Goal: Task Accomplishment & Management: Use online tool/utility

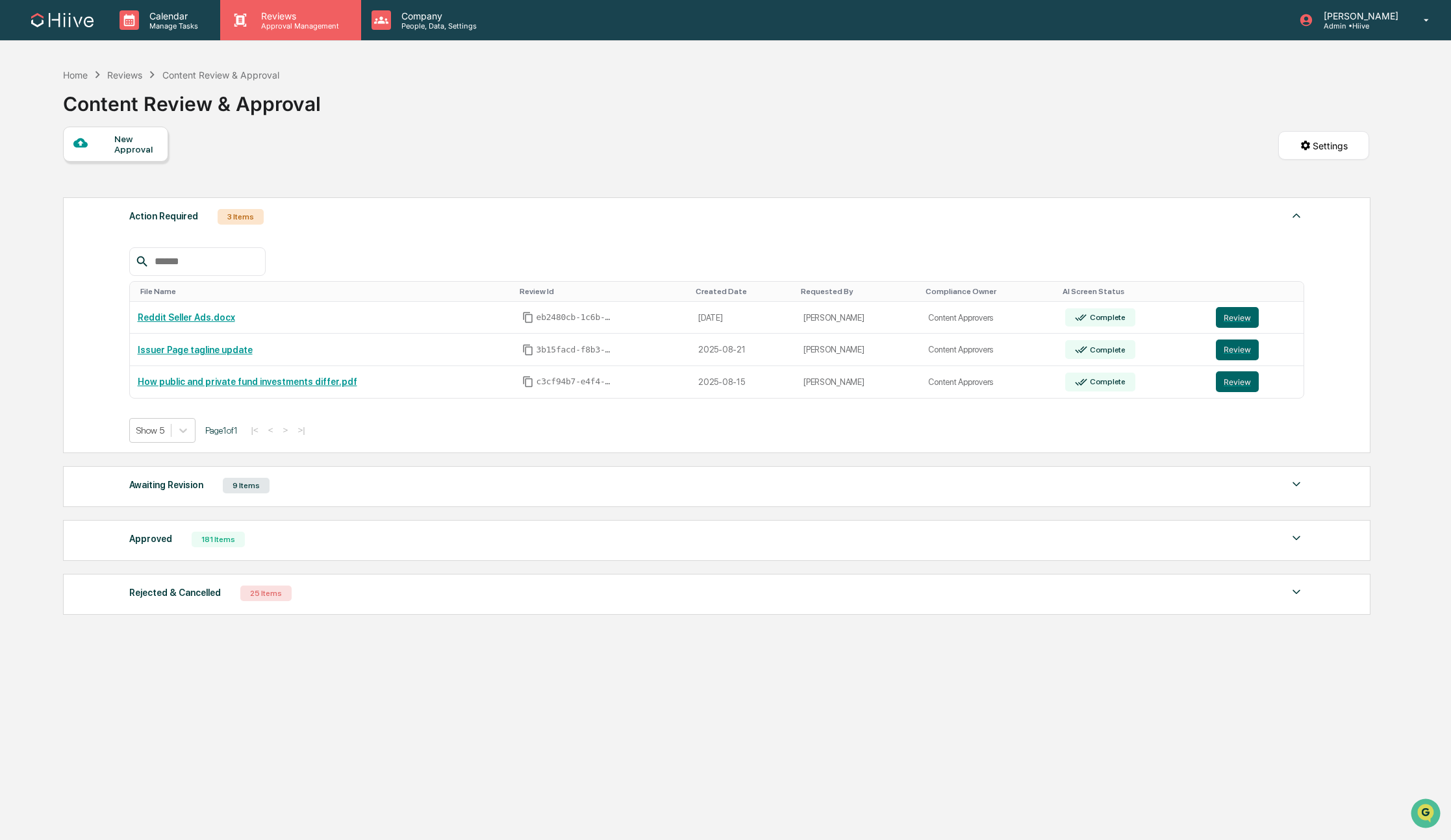
click at [285, 24] on p "Approval Management" at bounding box center [297, 26] width 94 height 9
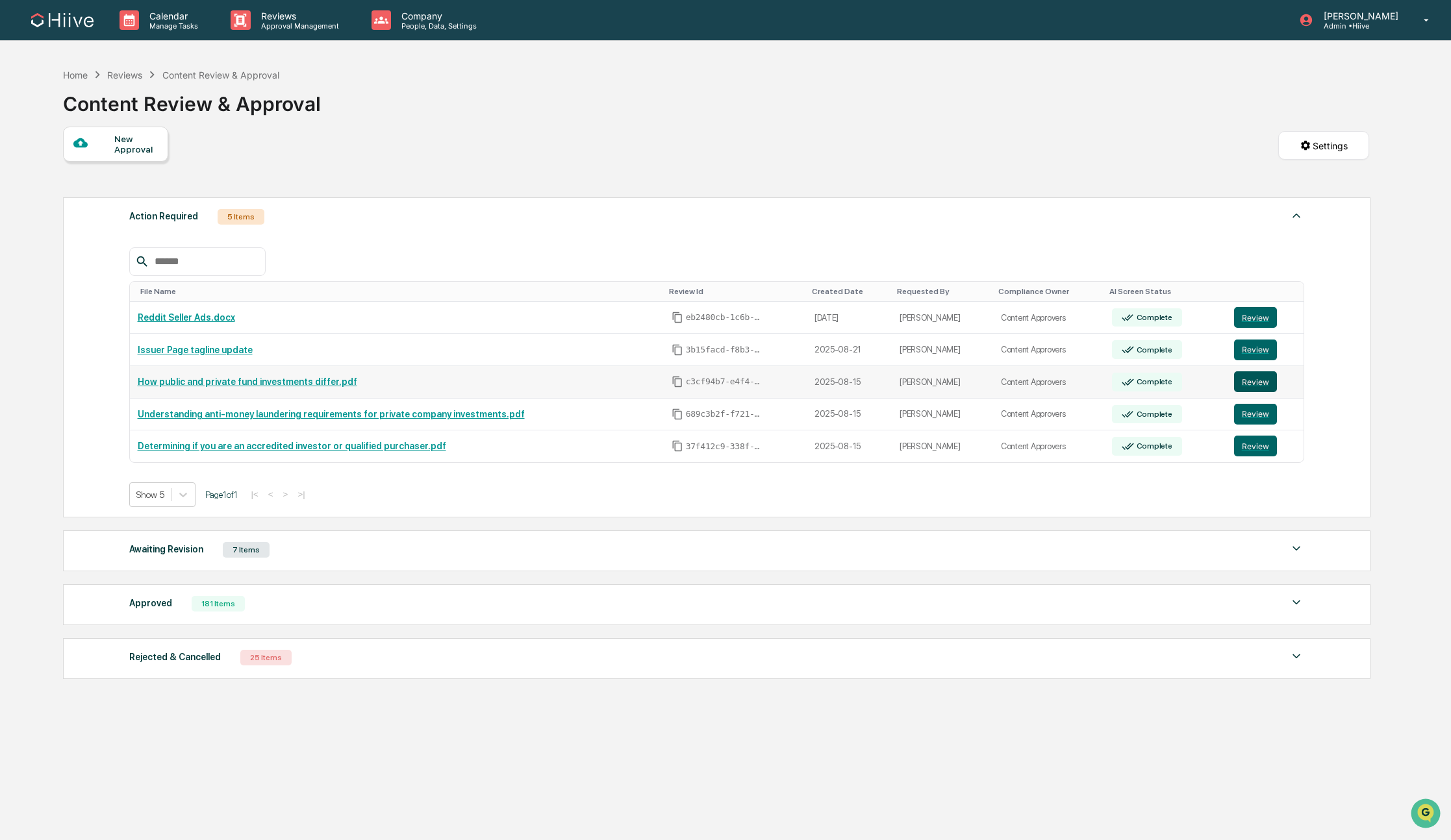
click at [1249, 381] on button "Review" at bounding box center [1254, 381] width 43 height 21
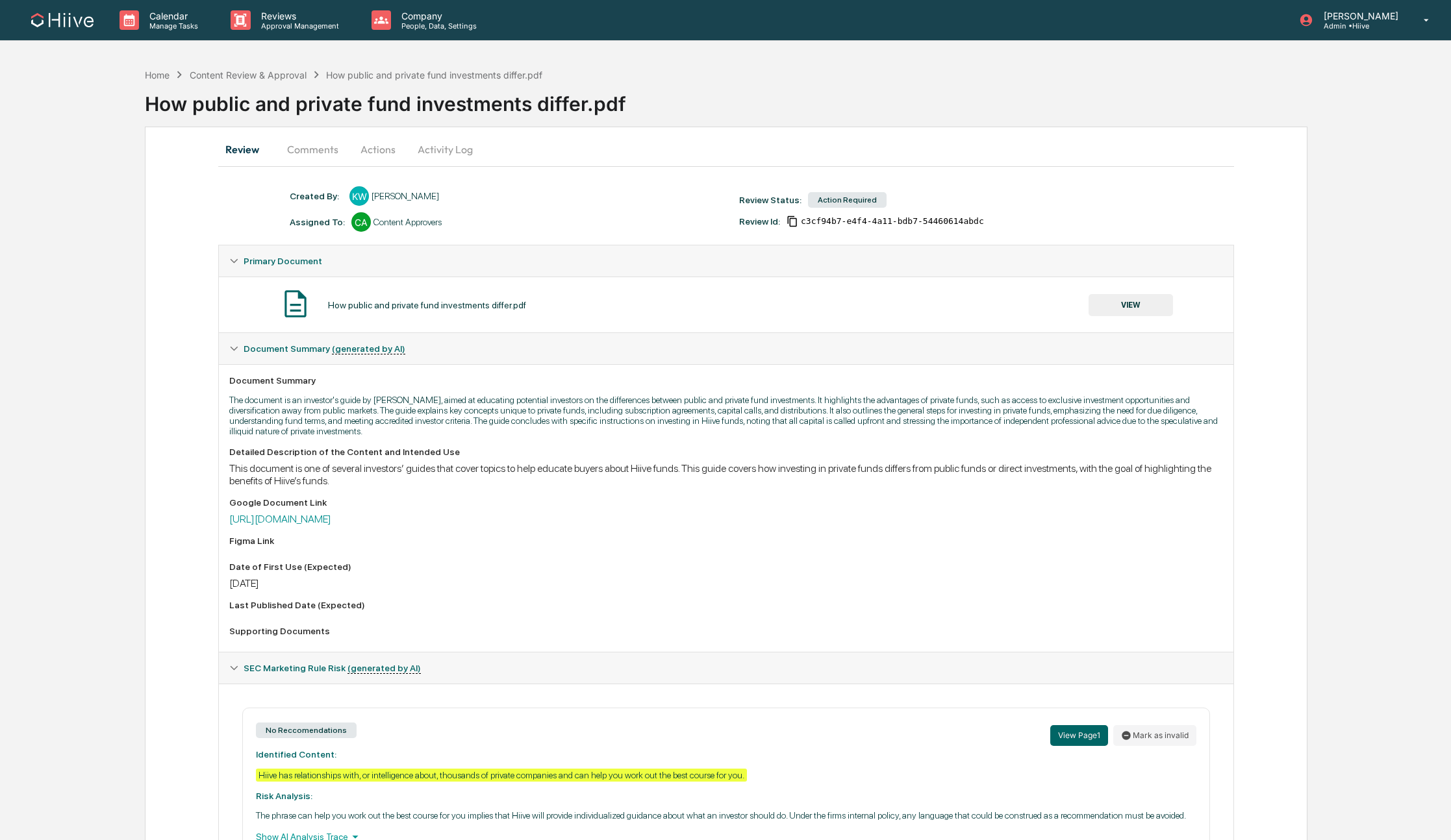
click at [365, 152] on button "Actions" at bounding box center [378, 148] width 59 height 31
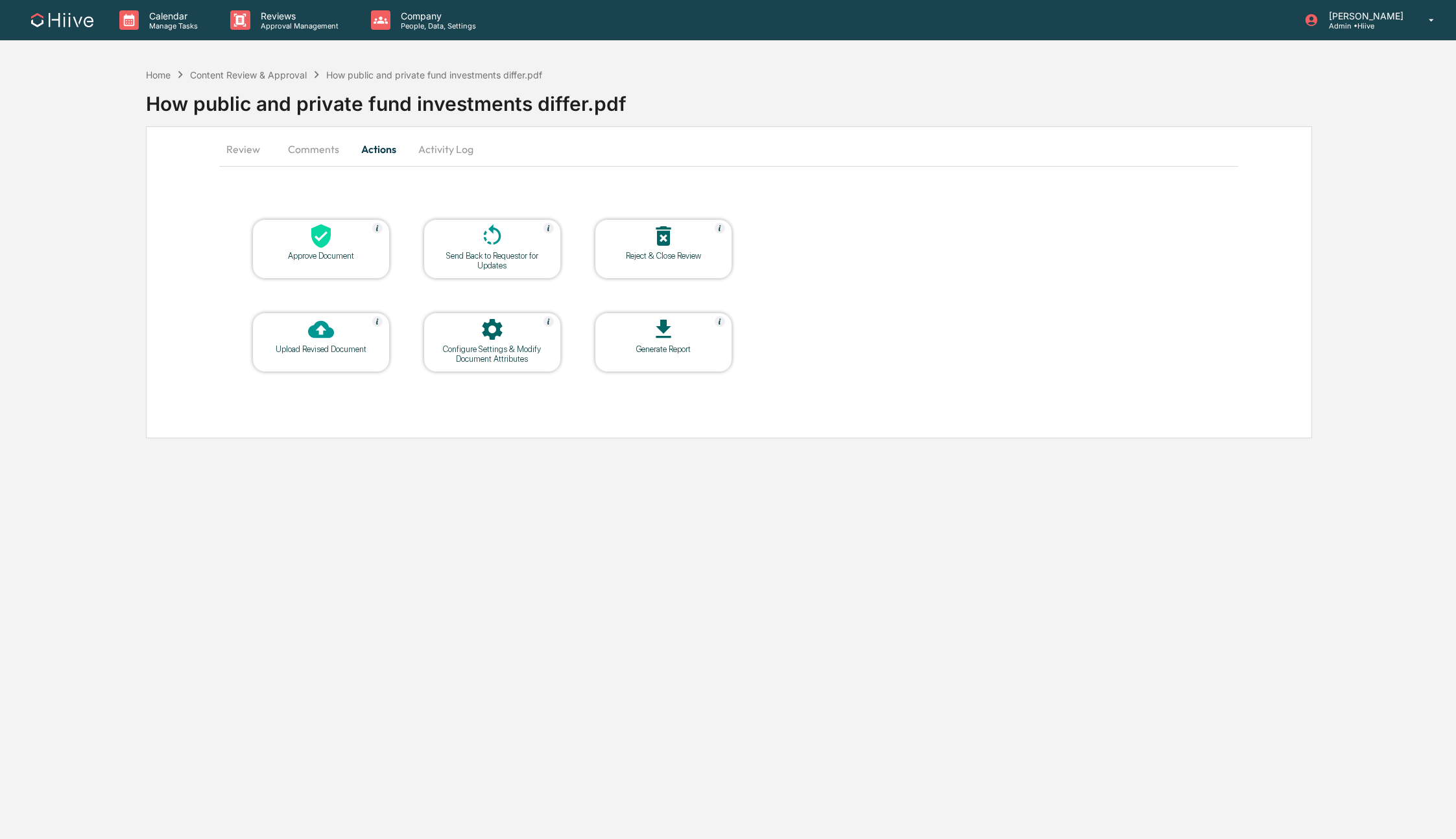
click at [319, 230] on icon at bounding box center [321, 236] width 20 height 24
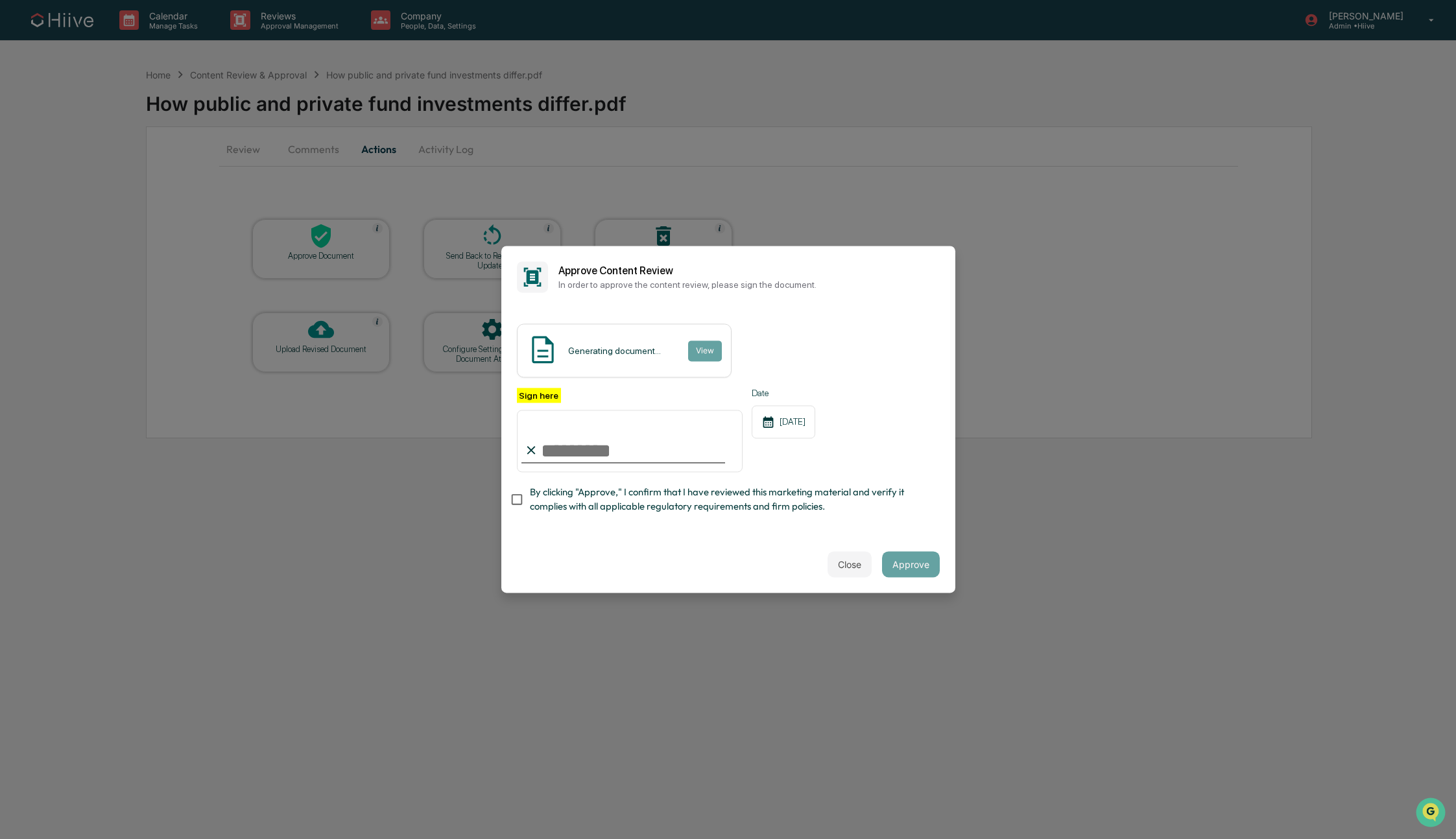
click at [531, 497] on span "By clicking "Approve," I confirm that I have reviewed this marketing material a…" at bounding box center [729, 498] width 399 height 29
click at [677, 441] on input "Sign here" at bounding box center [630, 441] width 226 height 63
click at [710, 447] on input "Sign here" at bounding box center [630, 441] width 226 height 63
click at [0, 838] on com-1password-button at bounding box center [0, 839] width 0 height 0
type input "**********"
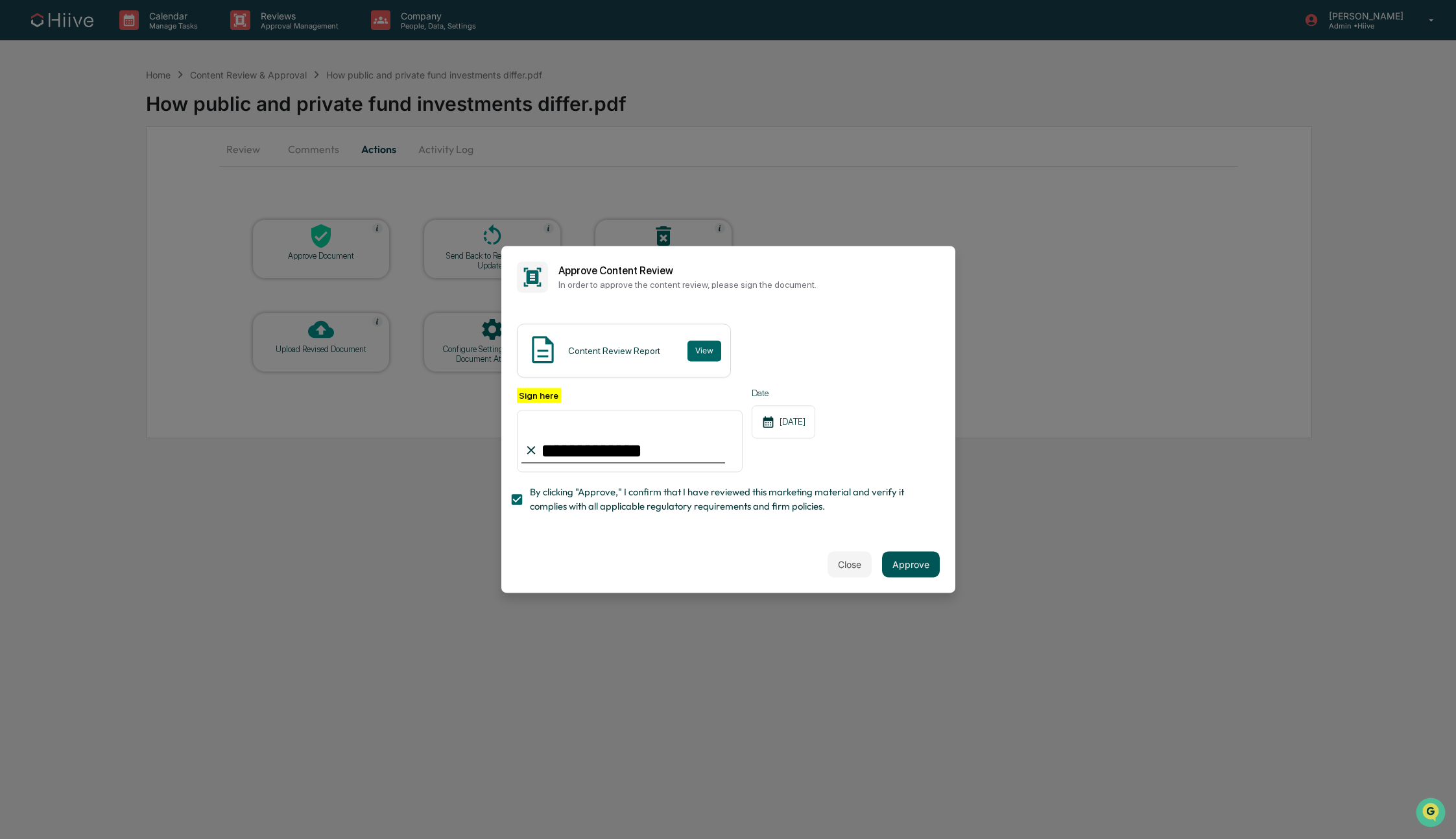
click at [911, 567] on button "Approve" at bounding box center [911, 565] width 58 height 26
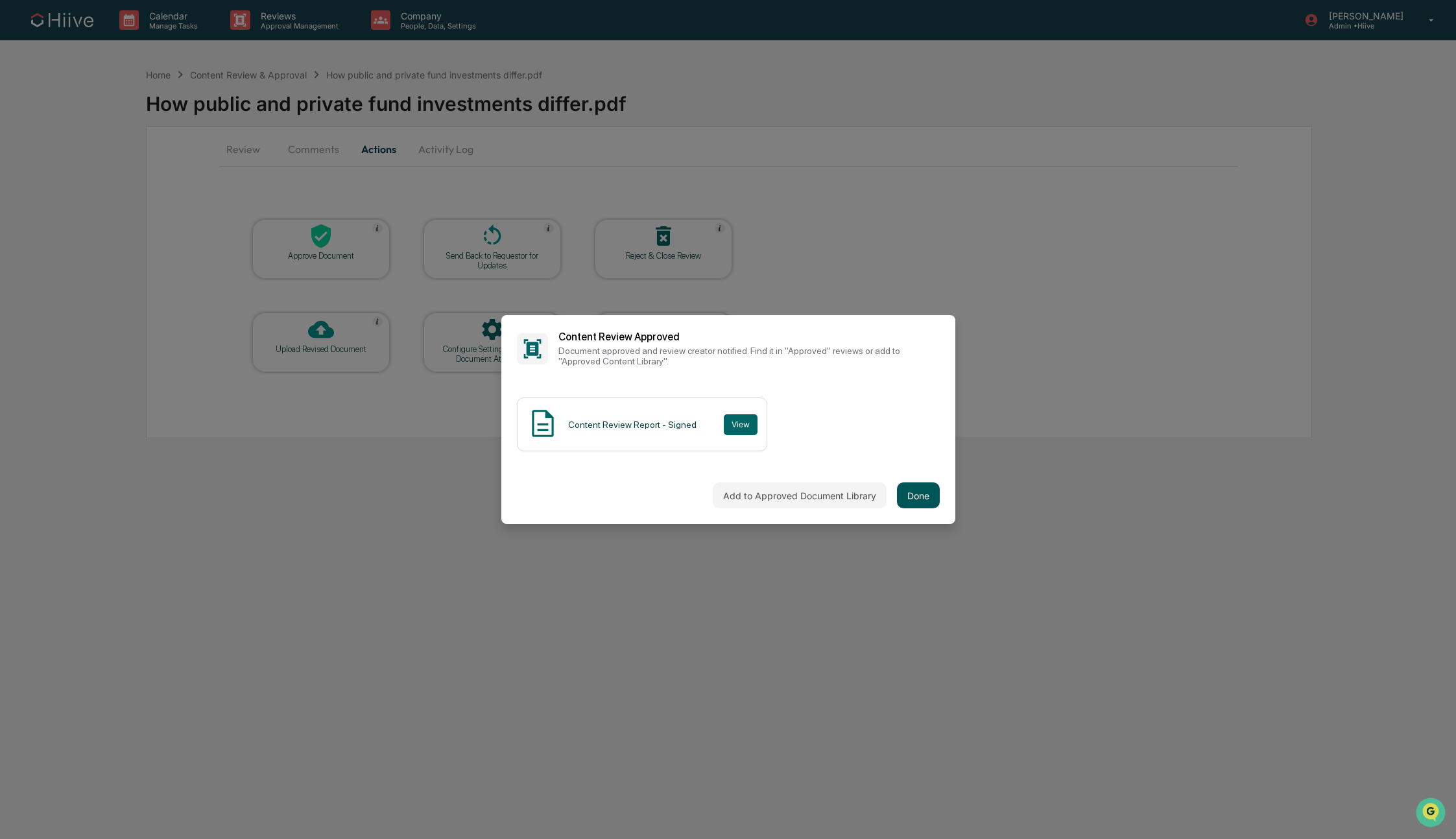
click at [909, 499] on button "Done" at bounding box center [918, 495] width 43 height 26
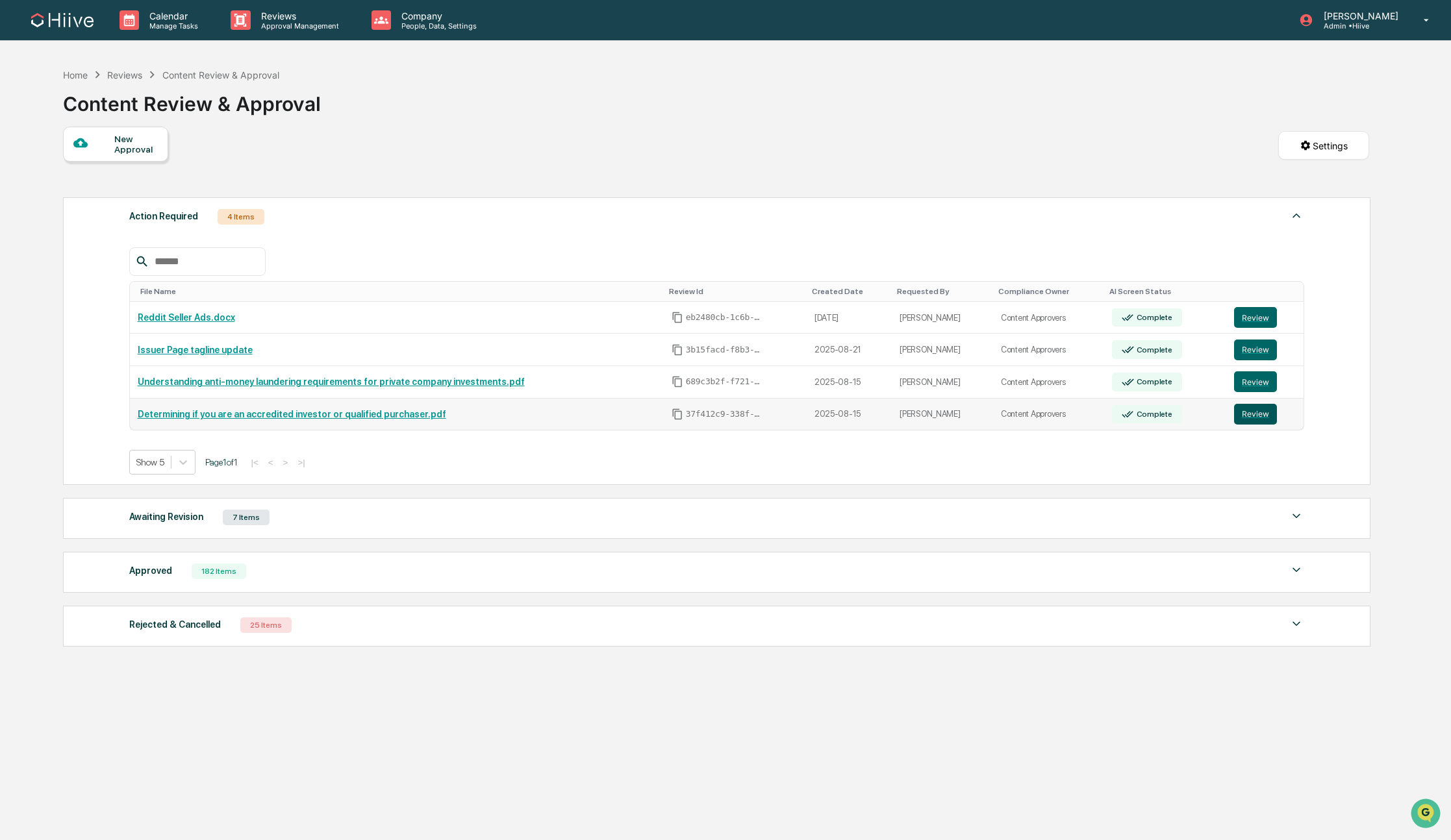
click at [1250, 416] on button "Review" at bounding box center [1254, 414] width 43 height 21
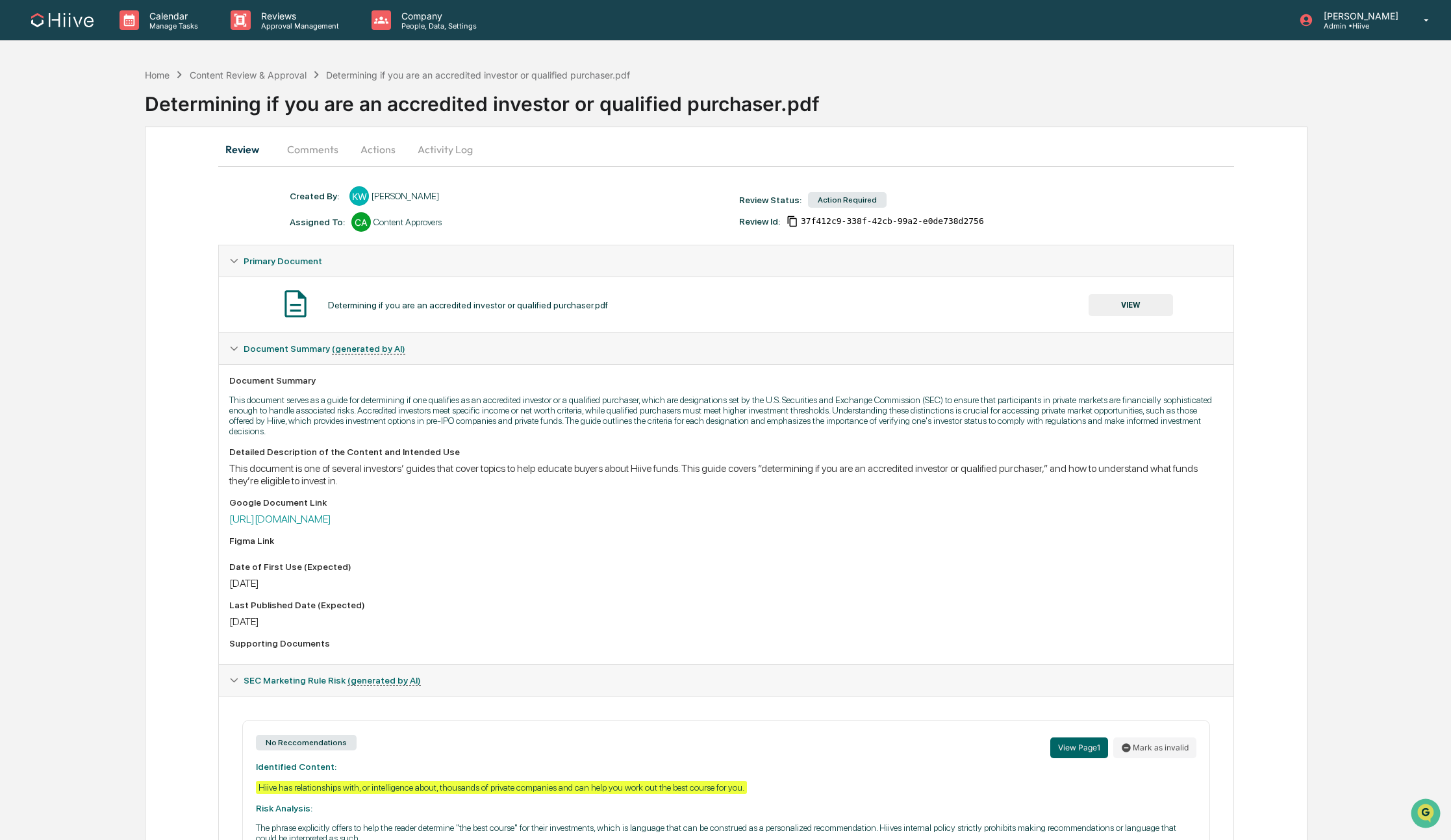
click at [381, 154] on button "Actions" at bounding box center [378, 148] width 59 height 31
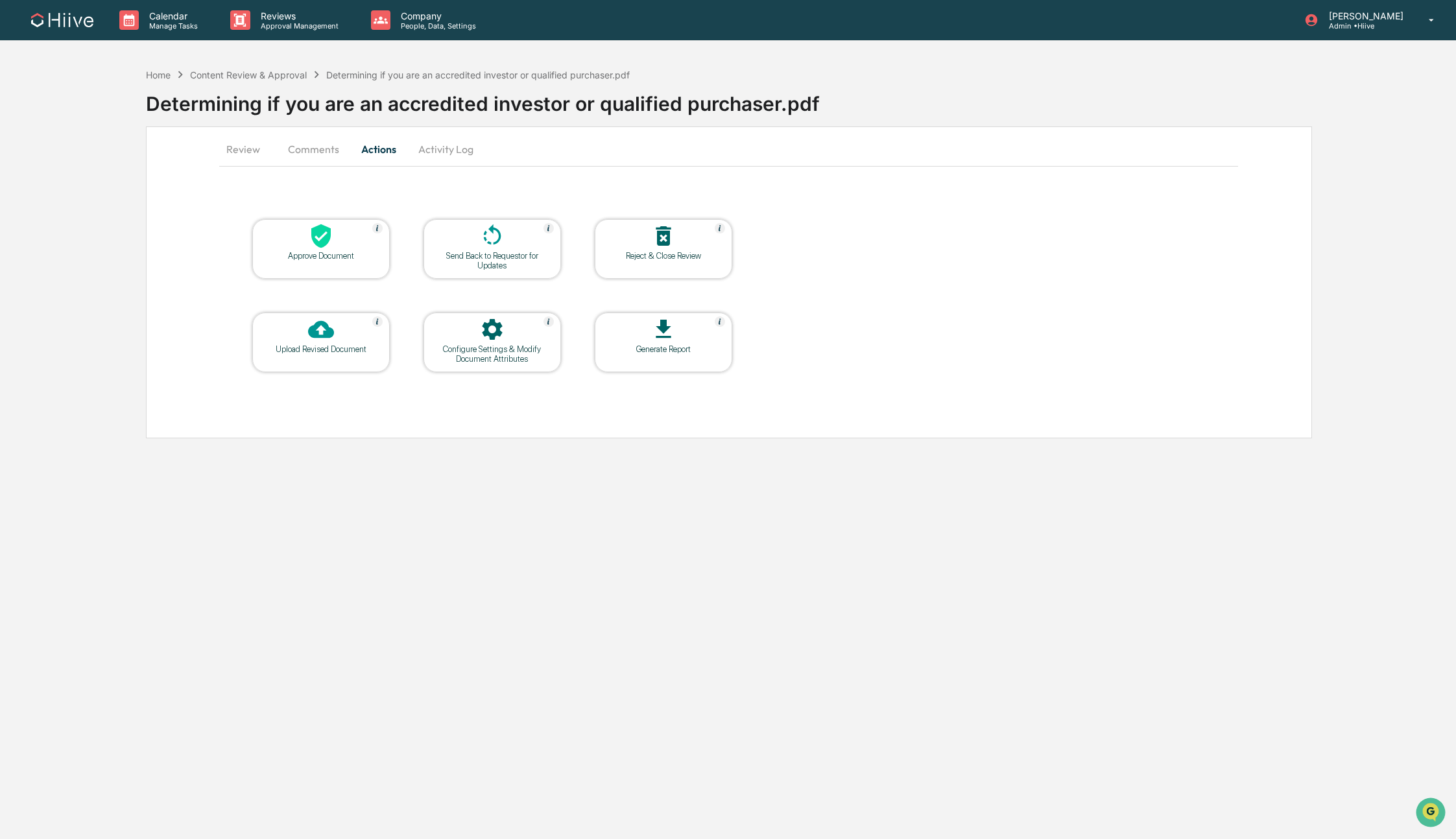
click at [329, 243] on icon at bounding box center [321, 236] width 26 height 26
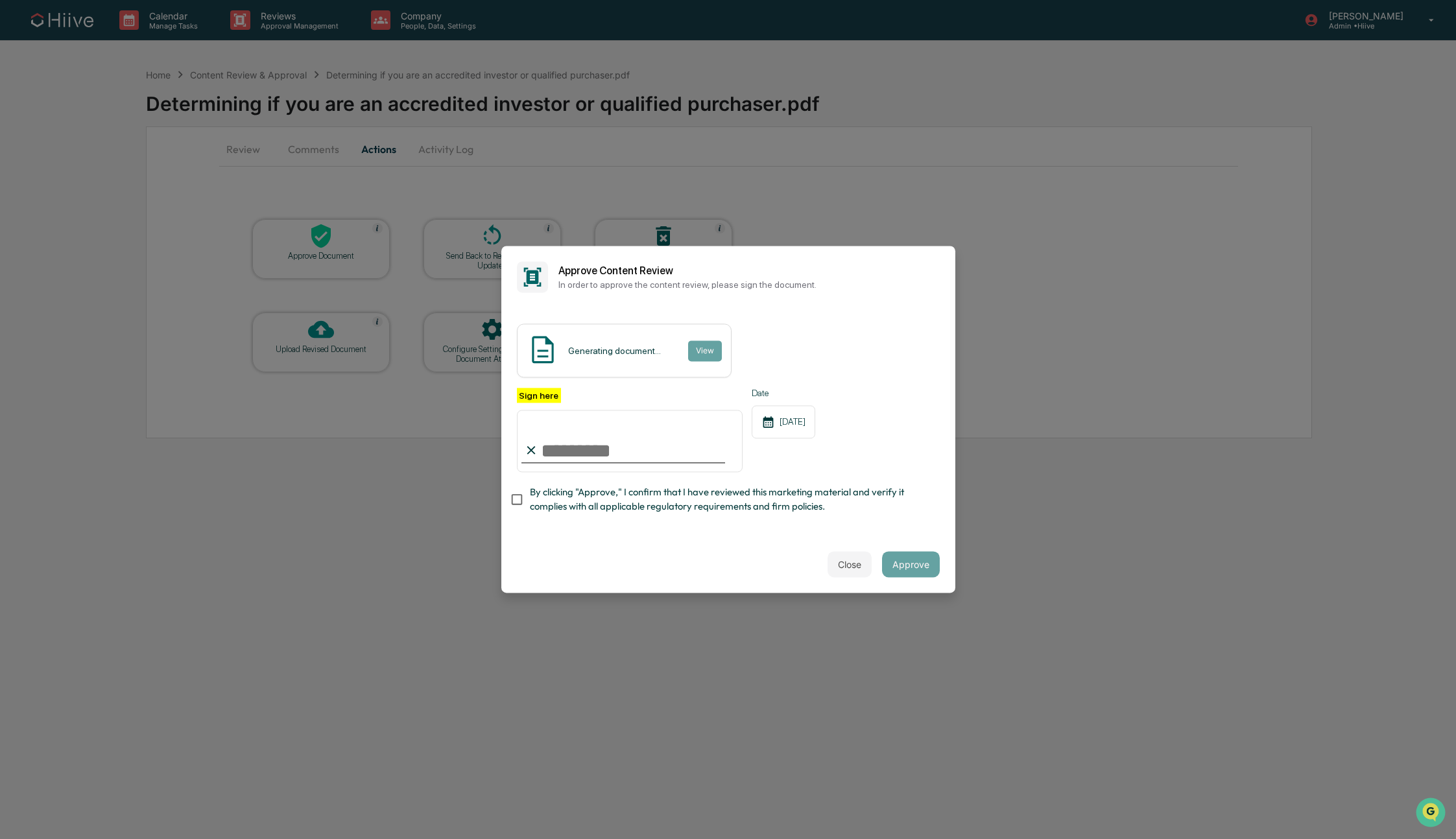
type input "**********"
click at [567, 492] on span "By clicking "Approve," I confirm that I have reviewed this marketing material a…" at bounding box center [729, 498] width 399 height 29
click at [914, 565] on button "Approve" at bounding box center [911, 565] width 58 height 26
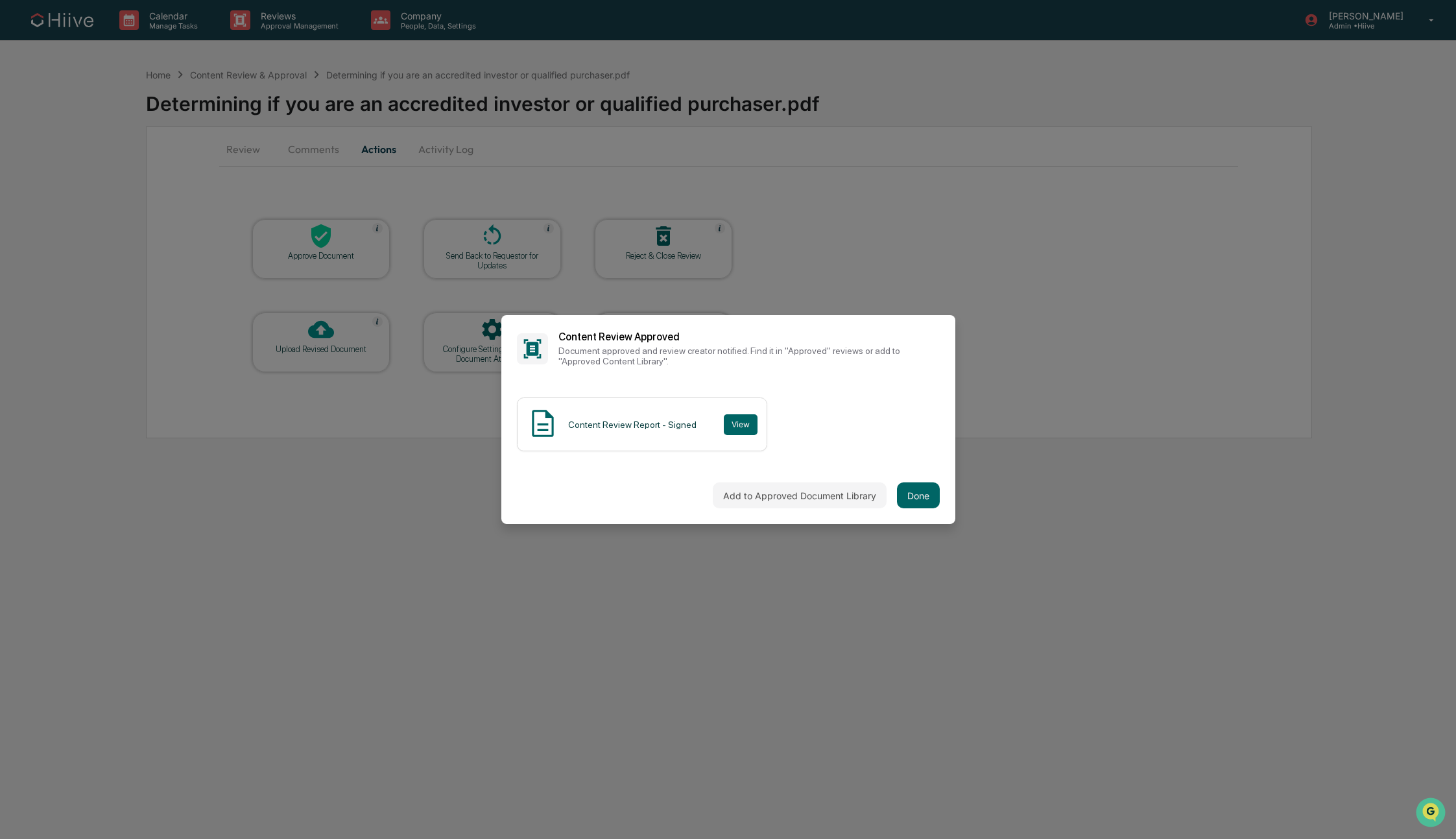
click at [933, 476] on div "Add to Approved Document Library Done" at bounding box center [728, 494] width 454 height 57
click at [919, 493] on button "Done" at bounding box center [918, 495] width 43 height 26
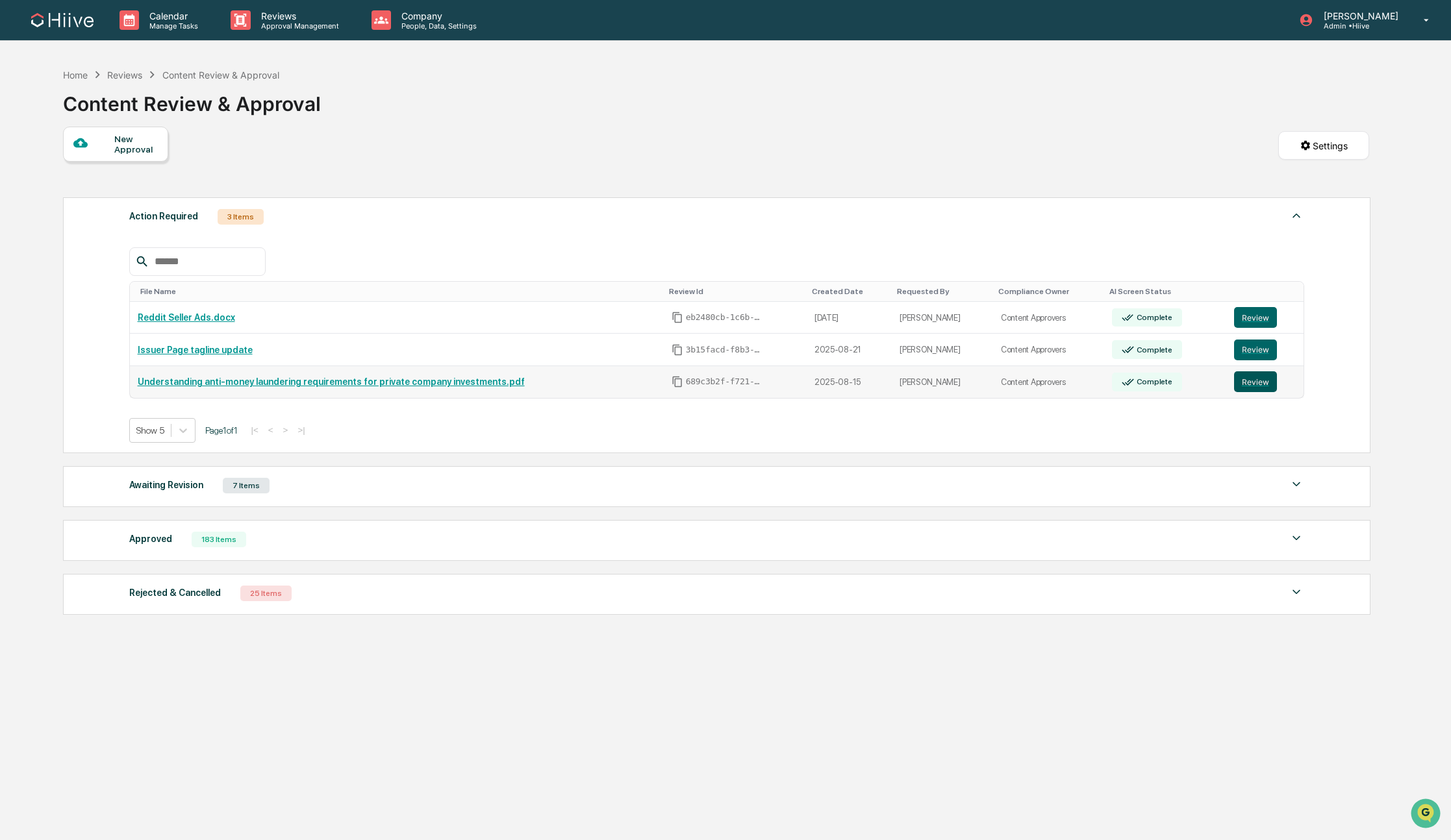
click at [1245, 383] on button "Review" at bounding box center [1254, 381] width 43 height 21
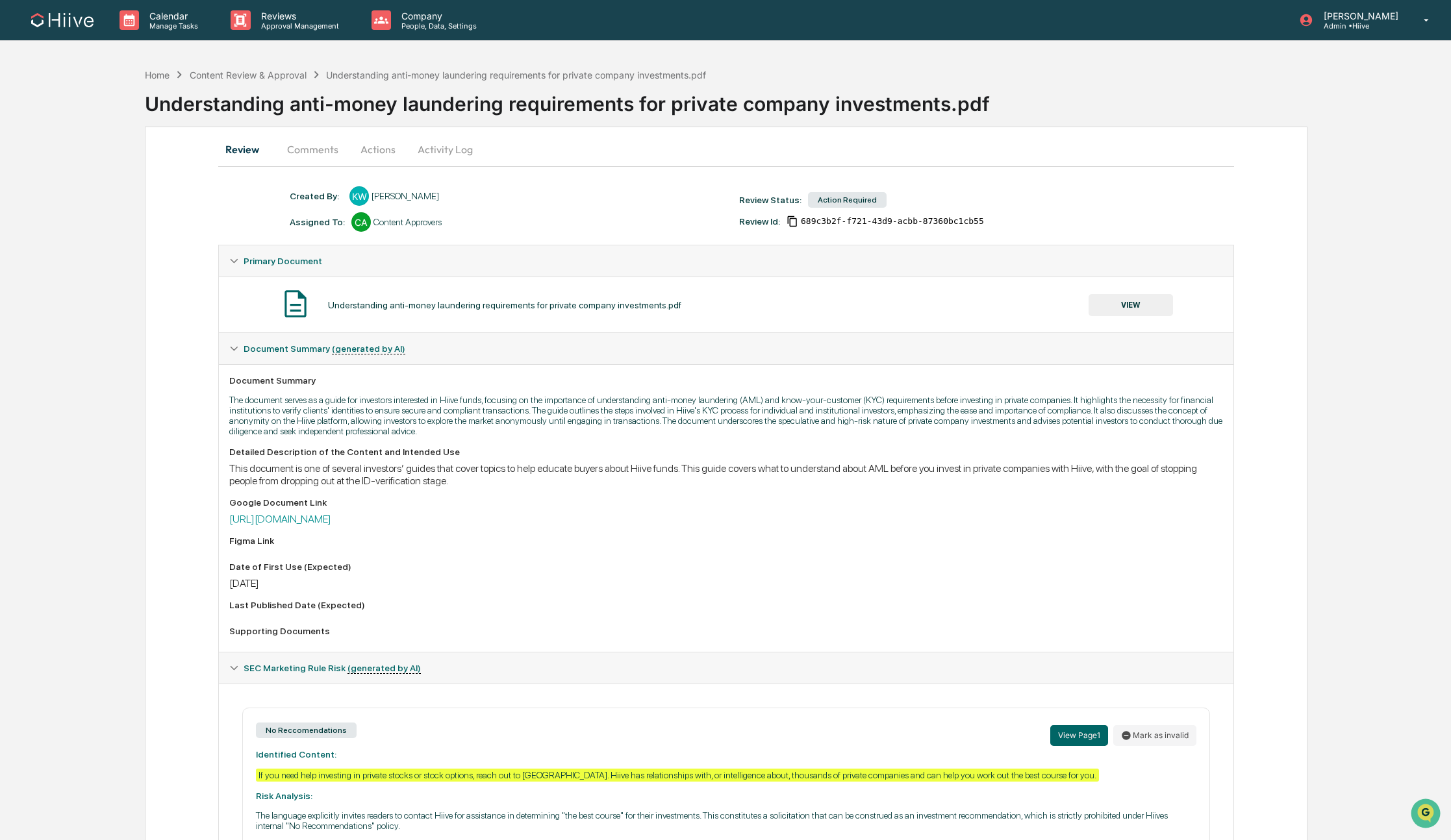
click at [375, 147] on button "Actions" at bounding box center [378, 148] width 59 height 31
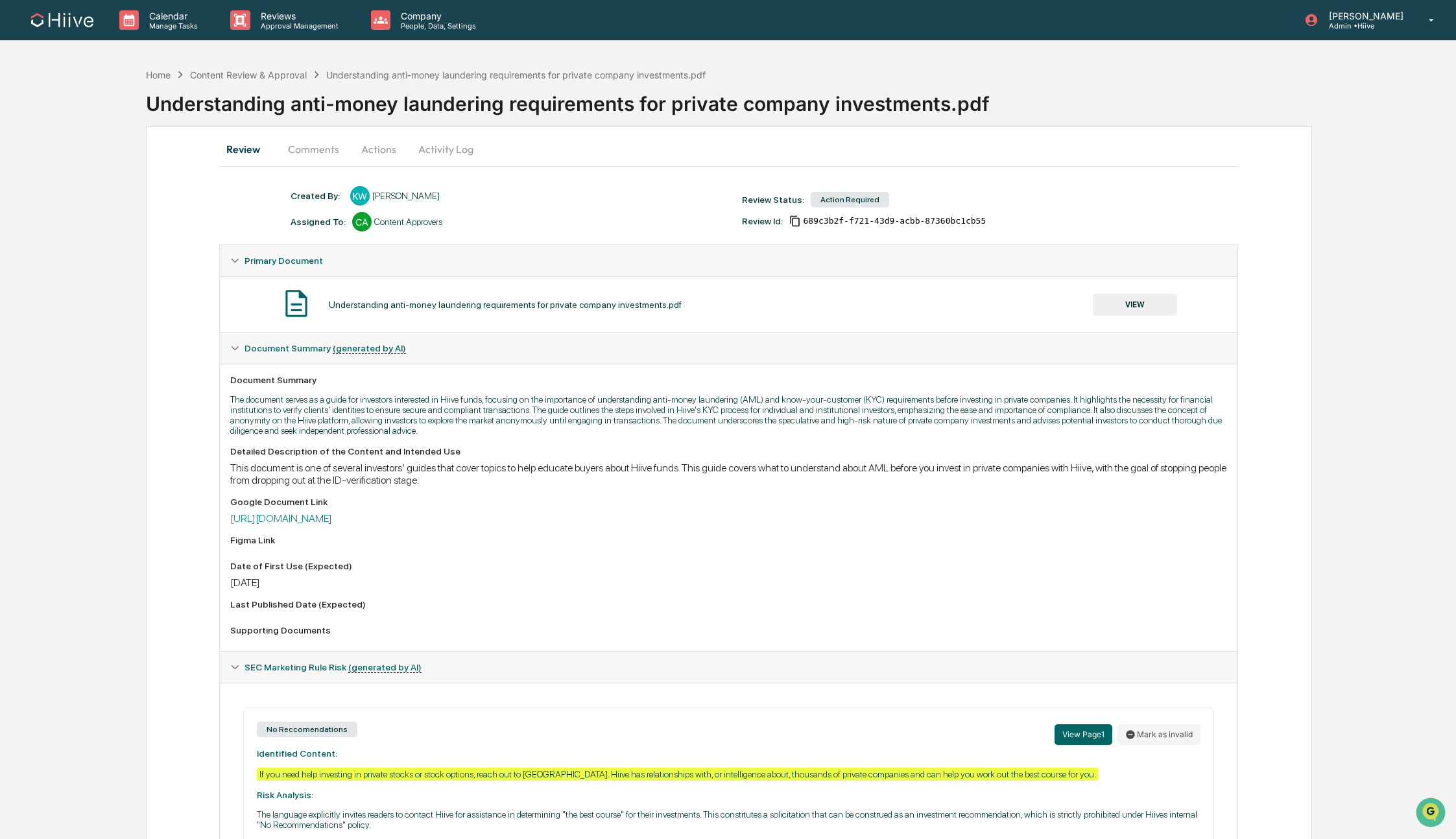
click at [374, 147] on button "Actions" at bounding box center [378, 148] width 59 height 31
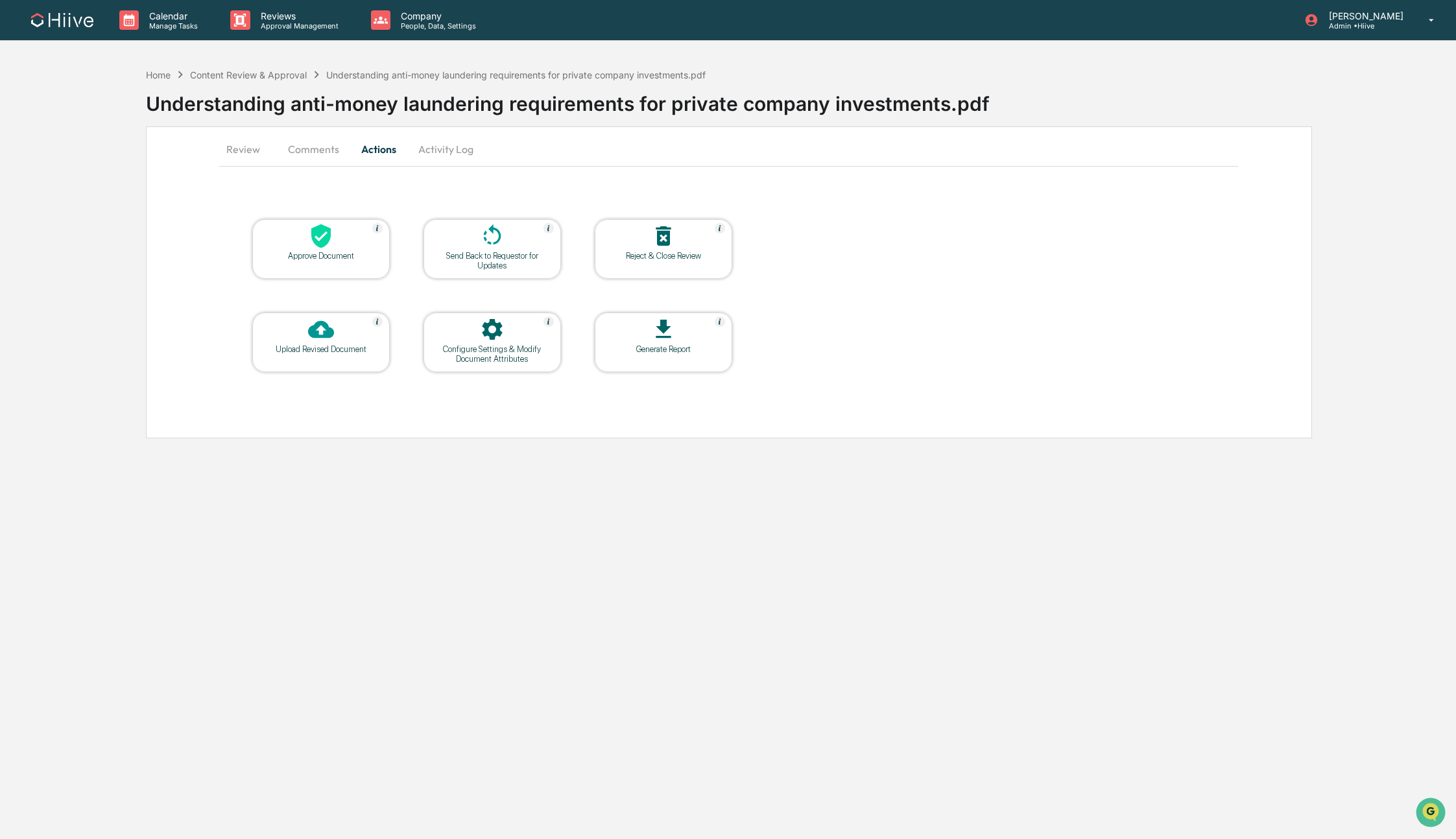
click at [324, 243] on icon at bounding box center [321, 236] width 20 height 24
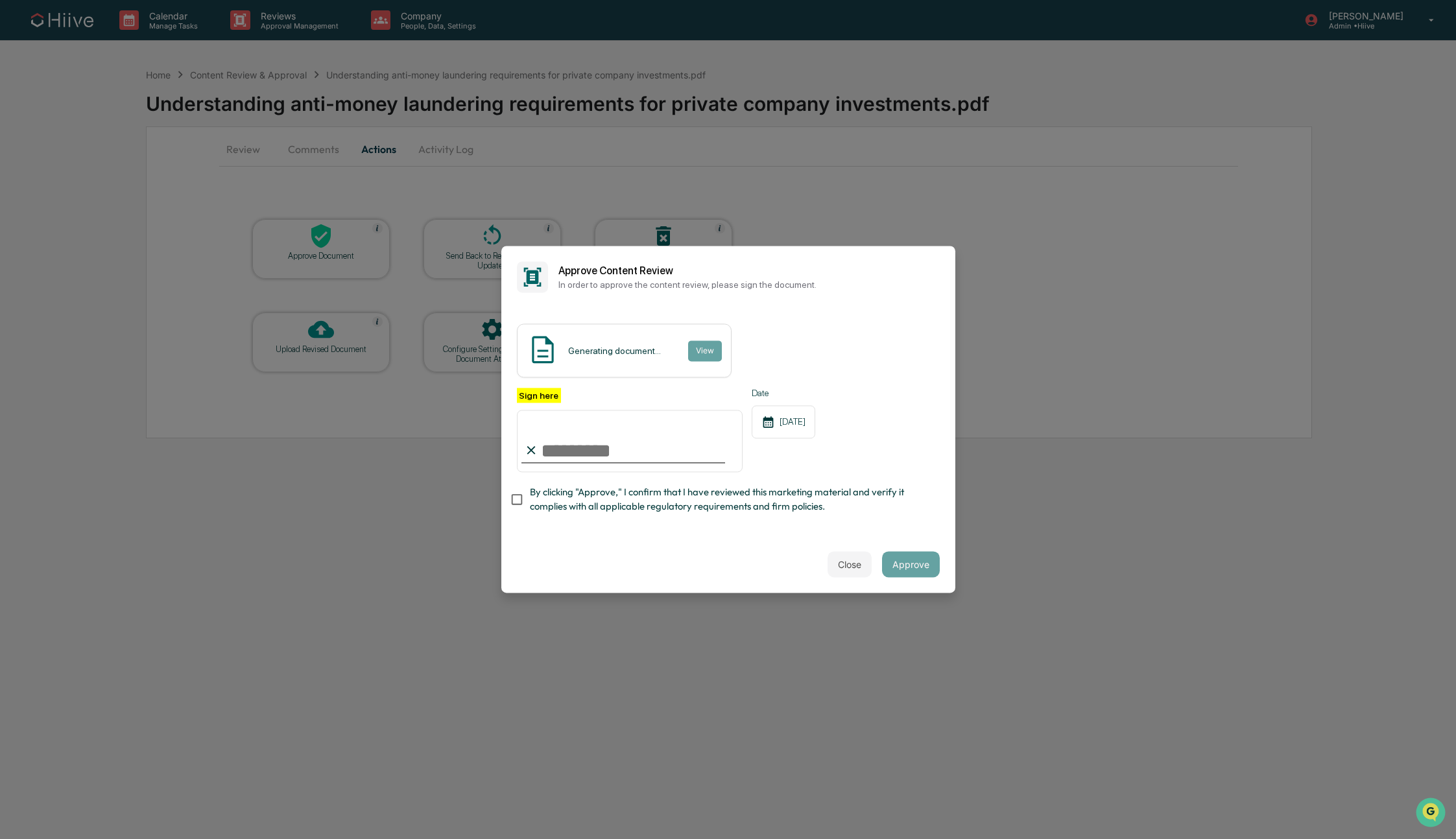
type input "**********"
click at [561, 494] on span "By clicking "Approve," I confirm that I have reviewed this marketing material a…" at bounding box center [729, 498] width 399 height 29
click at [903, 573] on button "Approve" at bounding box center [911, 565] width 58 height 26
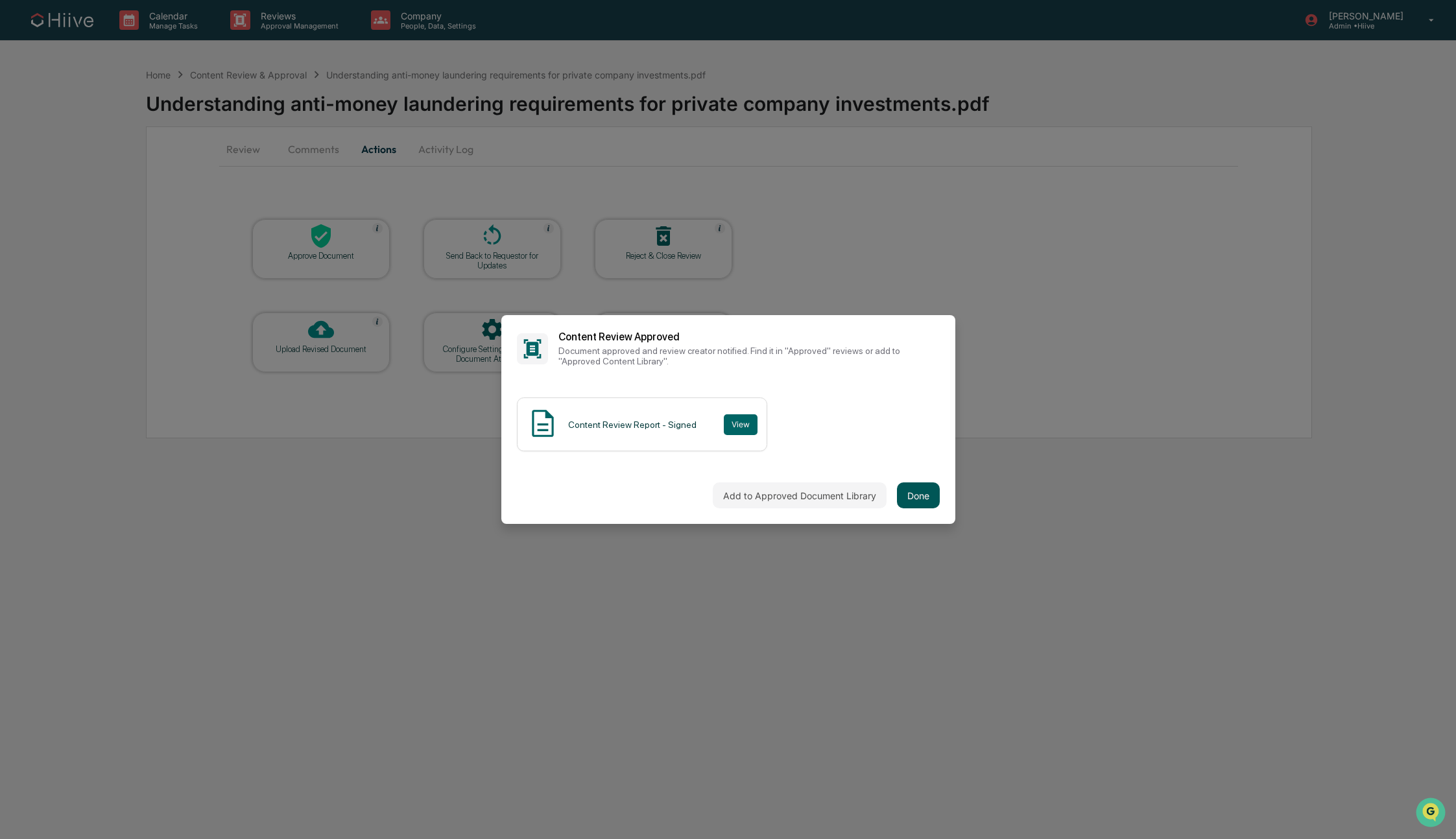
click at [914, 501] on button "Done" at bounding box center [918, 495] width 43 height 26
